Goal: Task Accomplishment & Management: Use online tool/utility

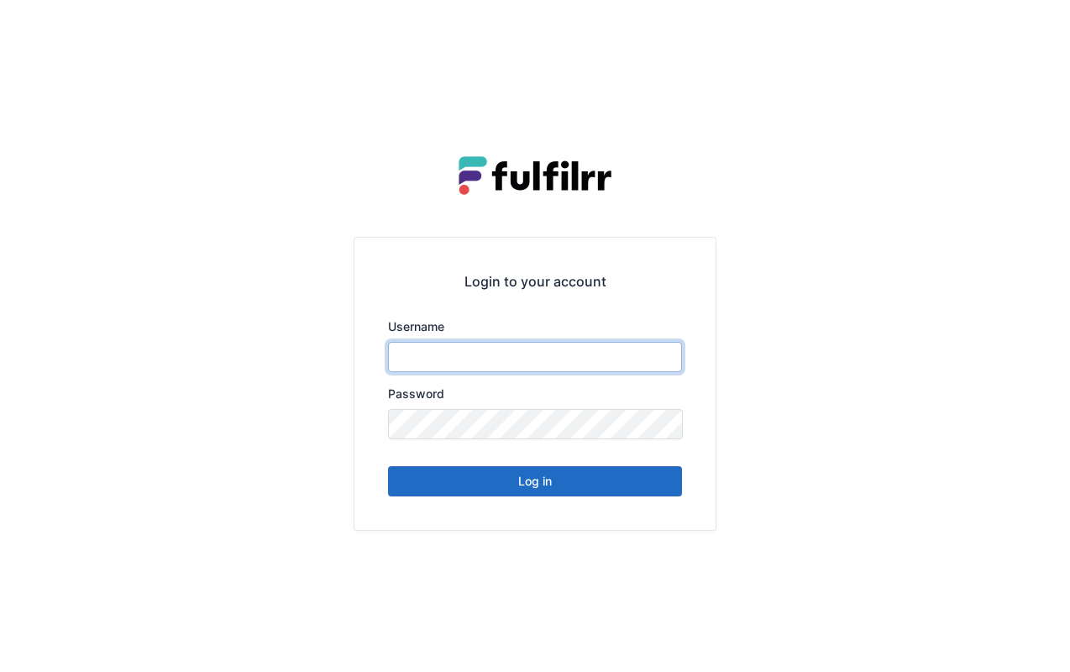
type input "*******"
click at [530, 491] on button "Log in" at bounding box center [535, 481] width 294 height 30
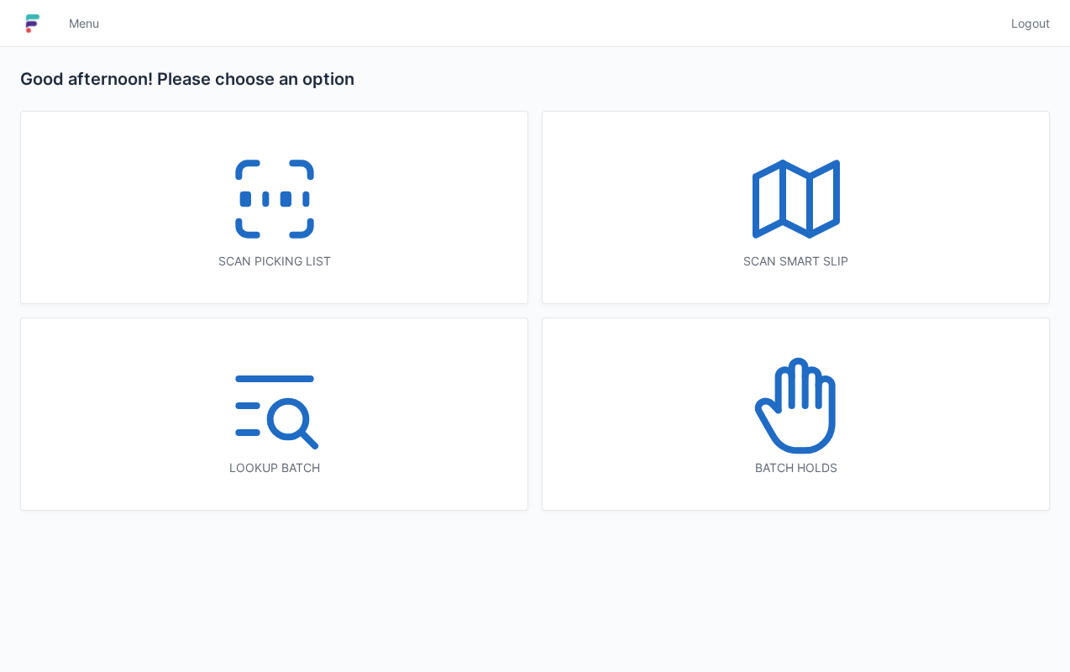
click at [324, 217] on icon at bounding box center [275, 199] width 108 height 108
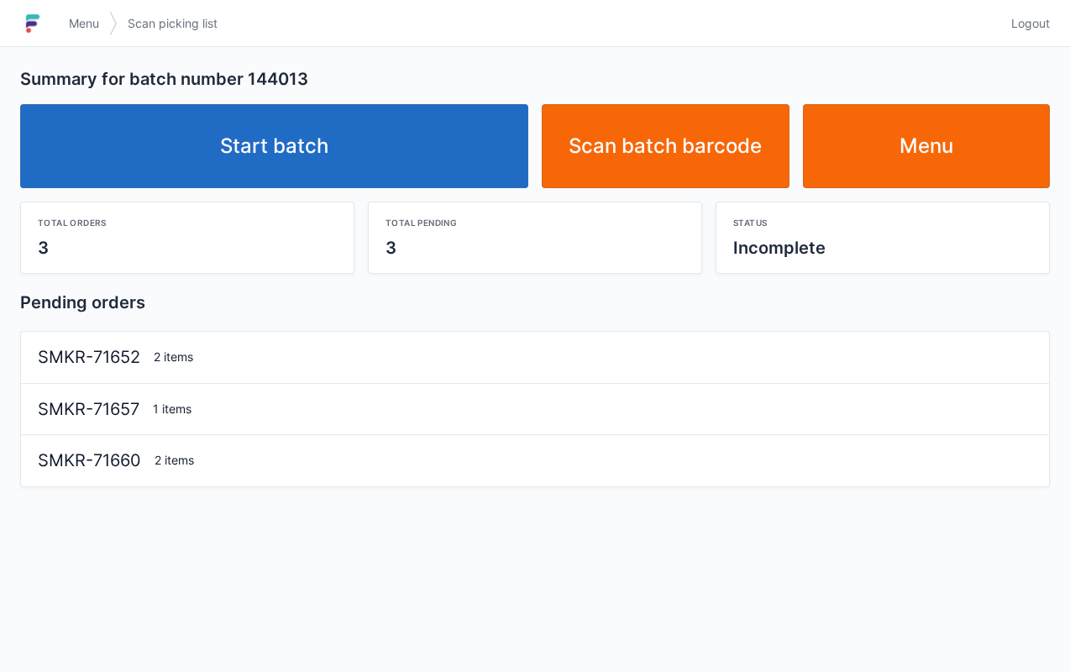
click at [423, 187] on link "Start batch" at bounding box center [274, 146] width 508 height 84
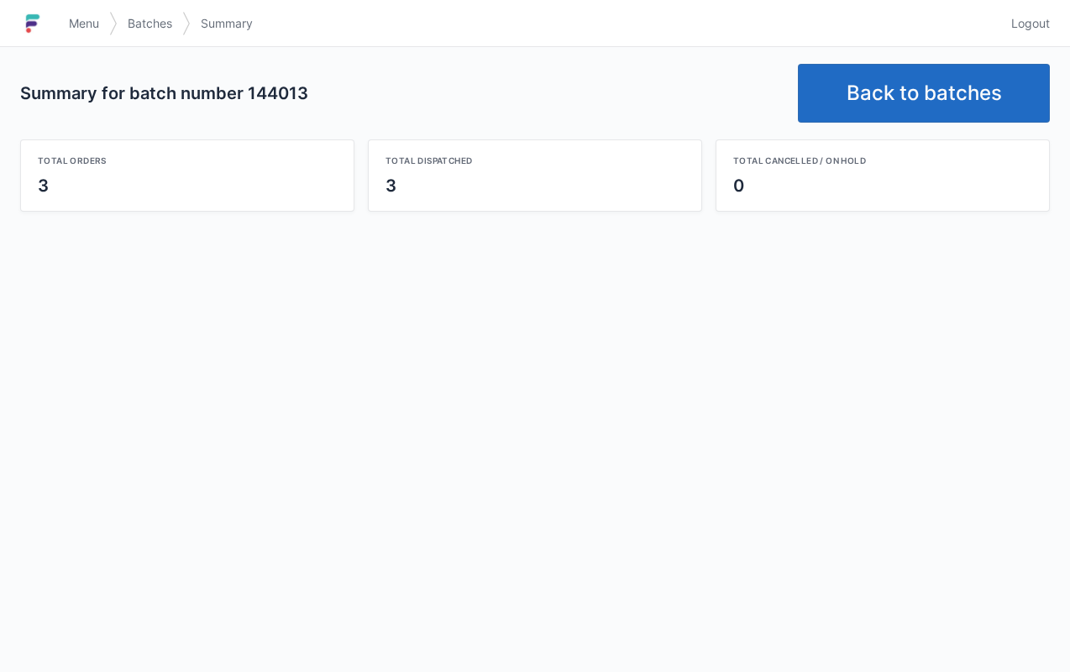
click at [77, 27] on span "Menu" at bounding box center [84, 23] width 30 height 17
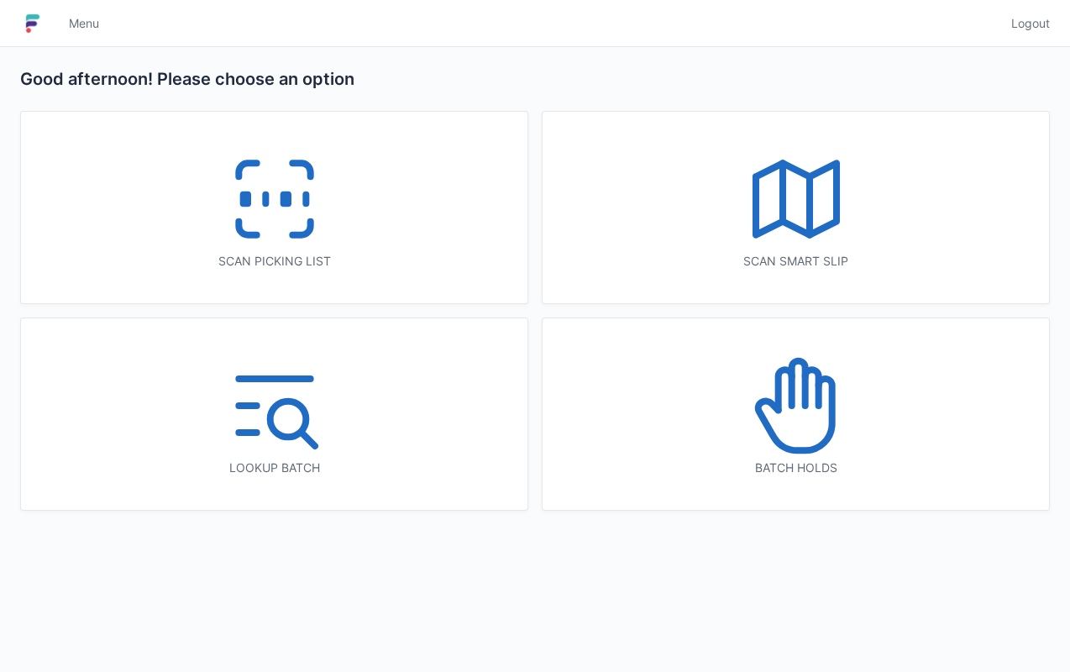
click at [842, 409] on icon at bounding box center [797, 406] width 108 height 108
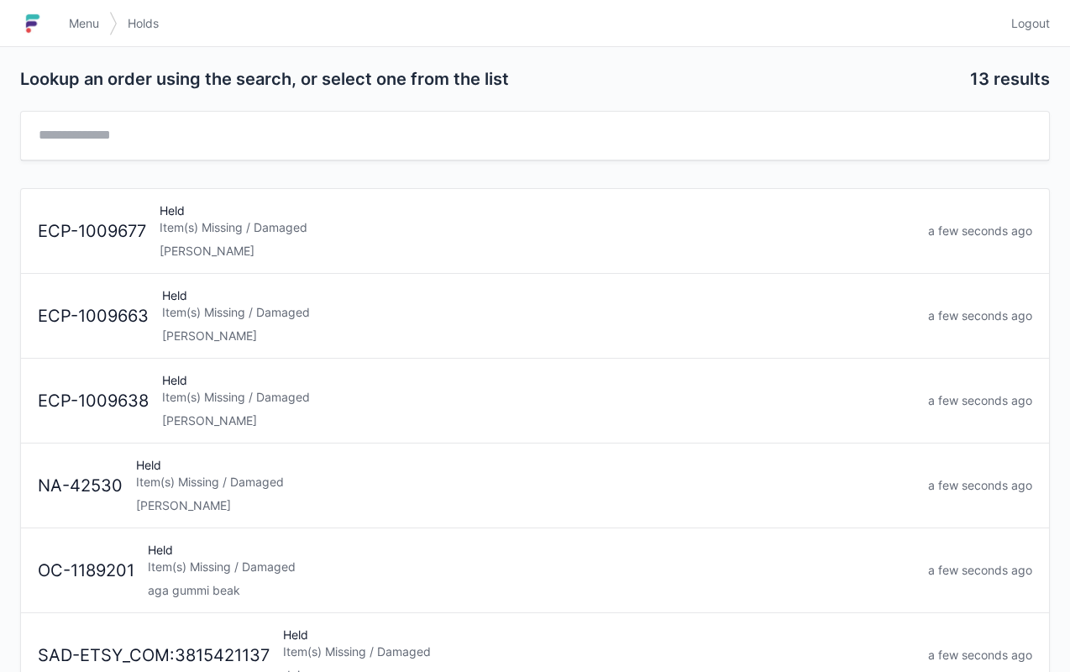
click at [354, 213] on div "Held Item(s) Missing / Damaged [PERSON_NAME]" at bounding box center [537, 230] width 769 height 57
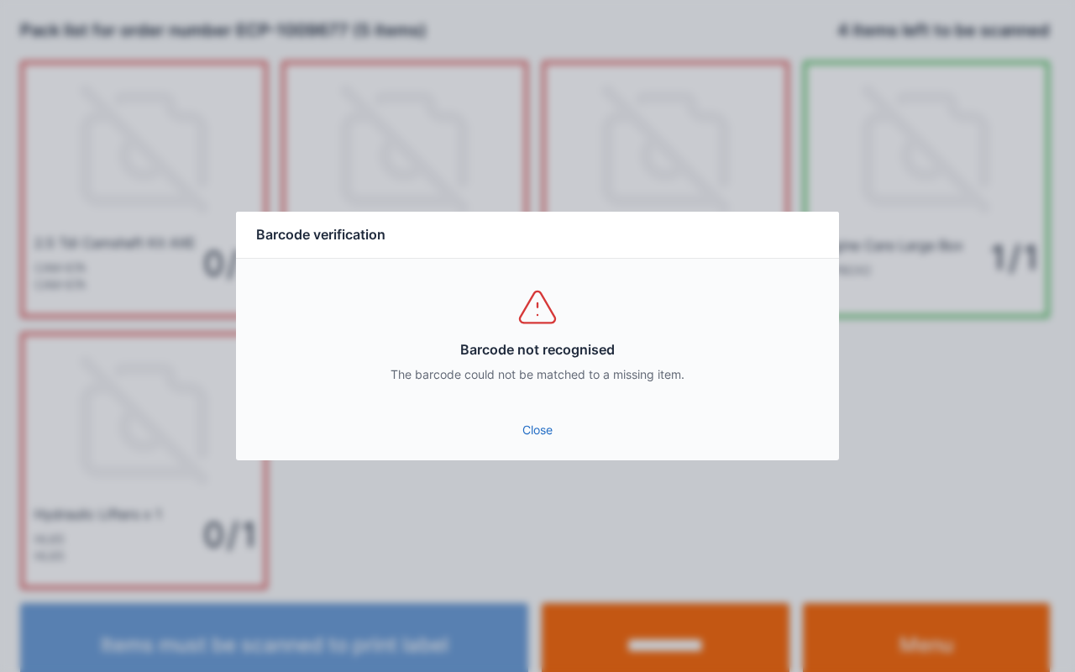
click at [544, 439] on link "Close" at bounding box center [537, 430] width 576 height 30
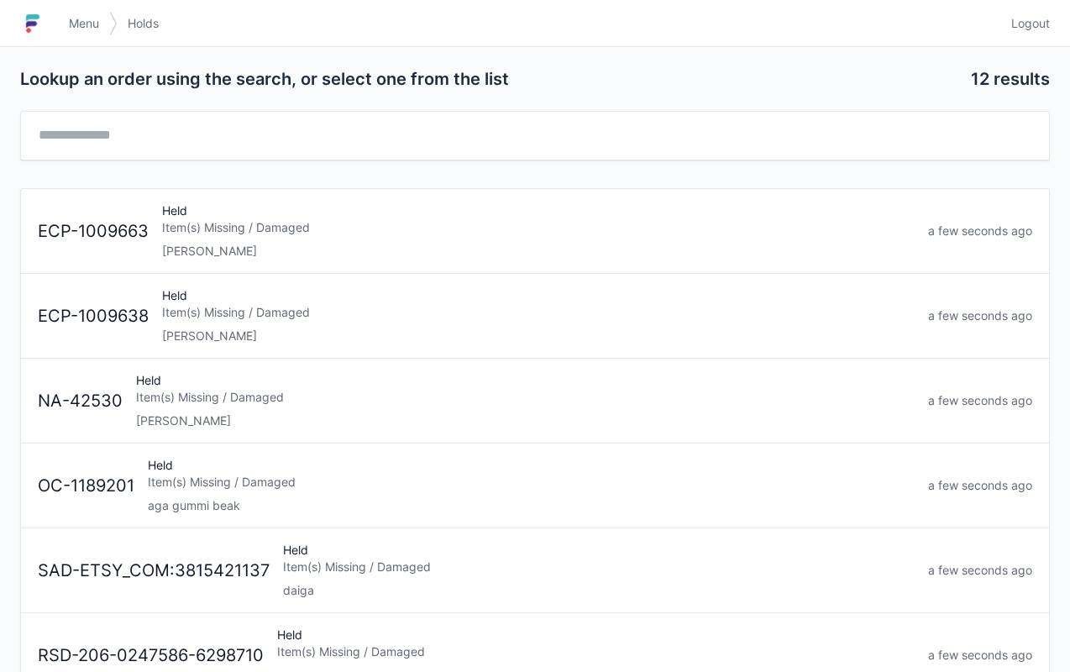
click at [402, 234] on div "Item(s) Missing / Damaged" at bounding box center [538, 227] width 753 height 17
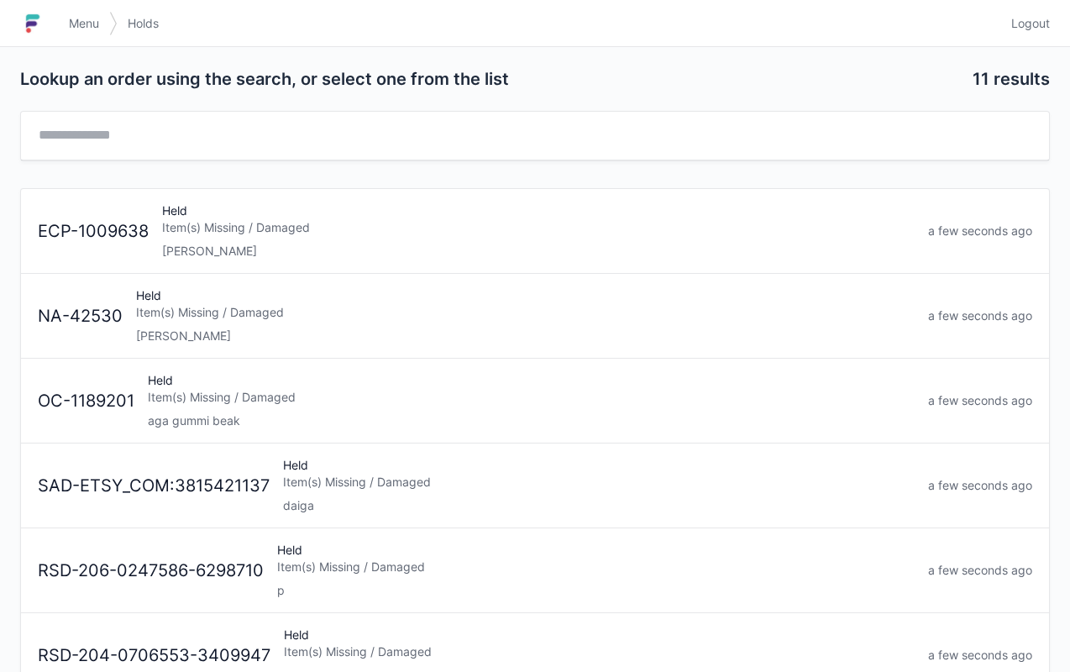
click at [327, 217] on div "Held Item(s) Missing / Damaged Elena" at bounding box center [538, 230] width 766 height 57
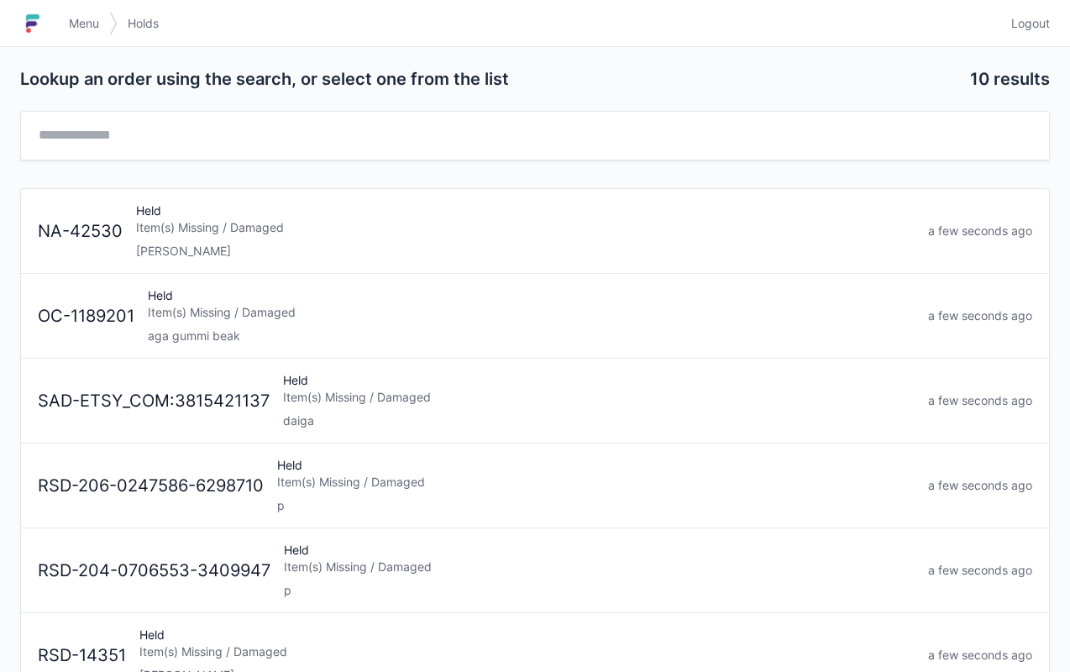
click at [72, 21] on span "Menu" at bounding box center [84, 23] width 30 height 17
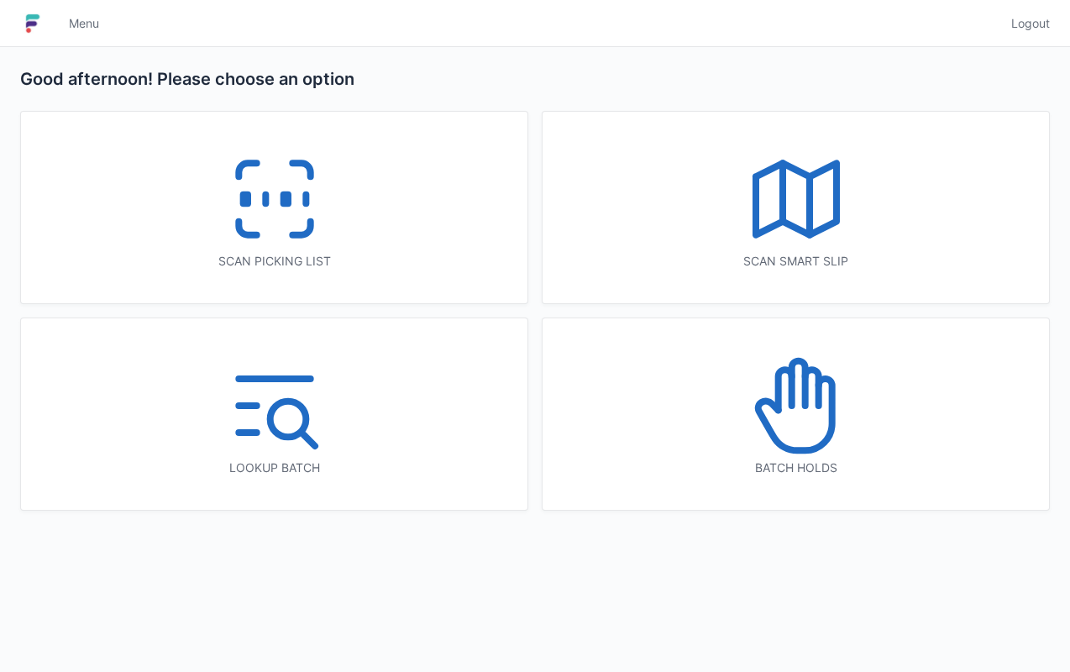
click at [290, 213] on icon at bounding box center [275, 199] width 108 height 108
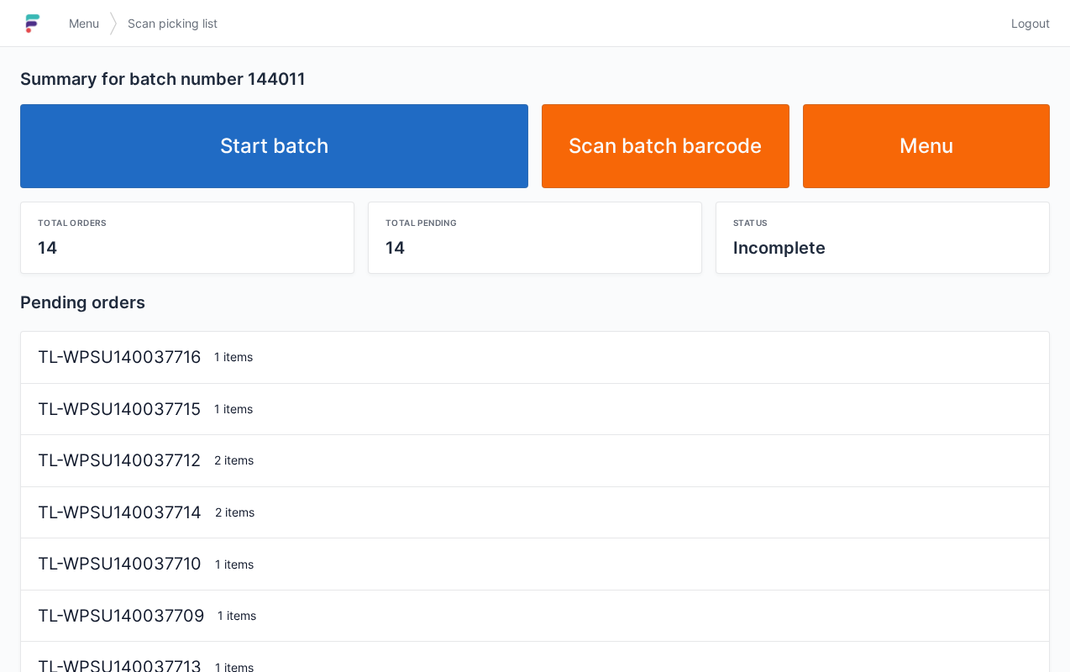
click at [447, 146] on link "Start batch" at bounding box center [274, 146] width 508 height 84
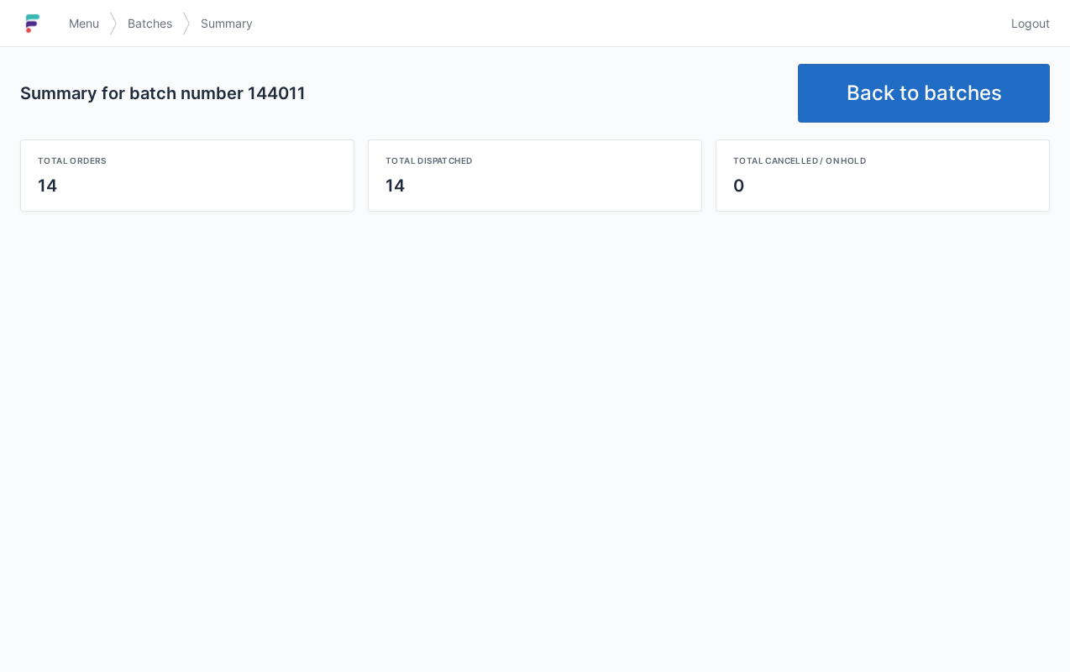
click at [1039, 24] on span "Logout" at bounding box center [1030, 23] width 39 height 17
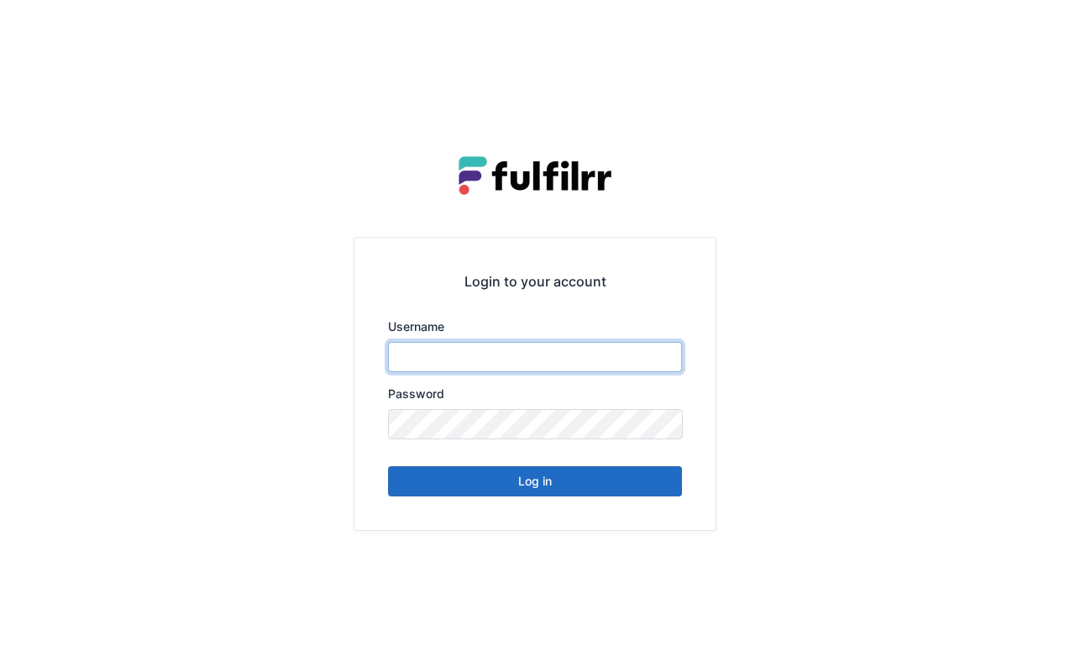
type input "*******"
click at [580, 479] on button "Log in" at bounding box center [535, 481] width 294 height 30
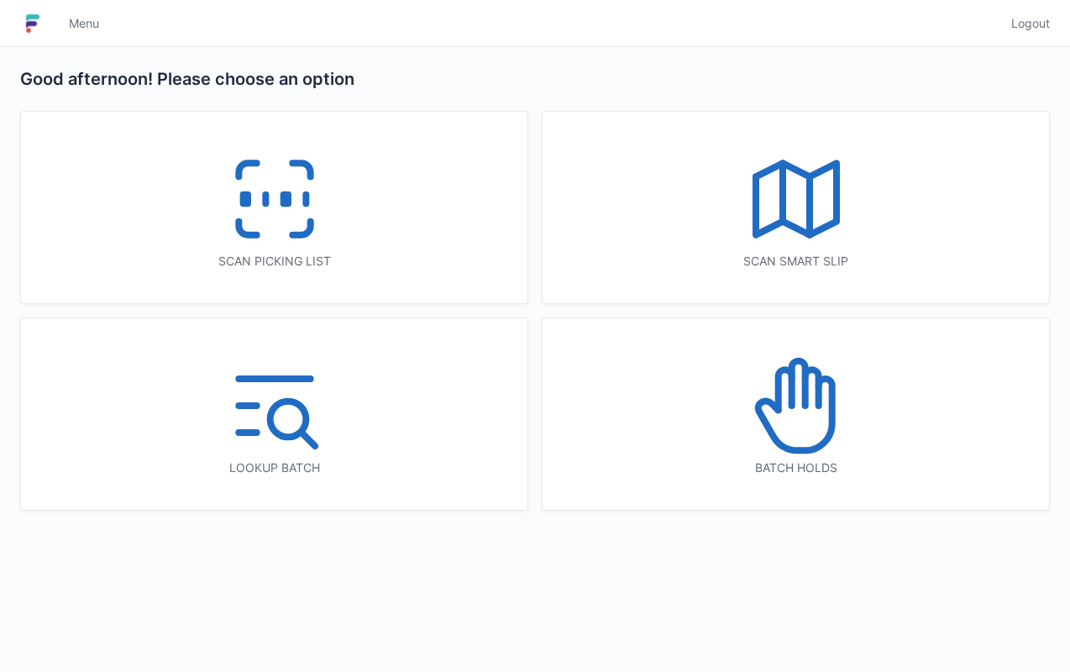
click at [847, 429] on icon at bounding box center [797, 406] width 108 height 108
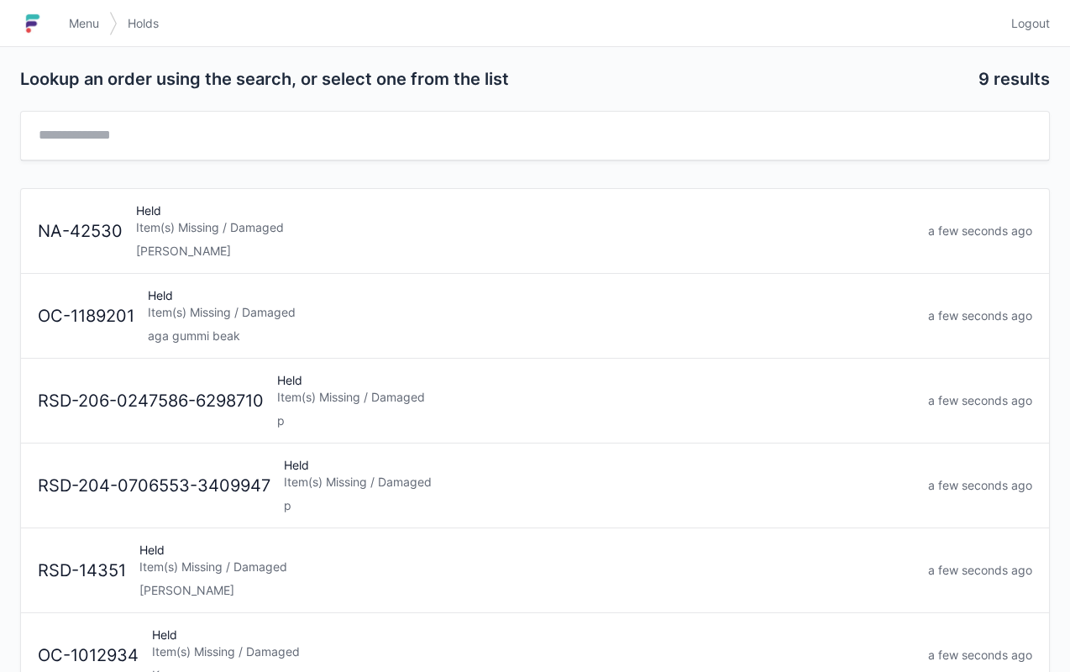
click at [240, 336] on div "aga gummi beak" at bounding box center [531, 336] width 767 height 17
